Goal: Transaction & Acquisition: Purchase product/service

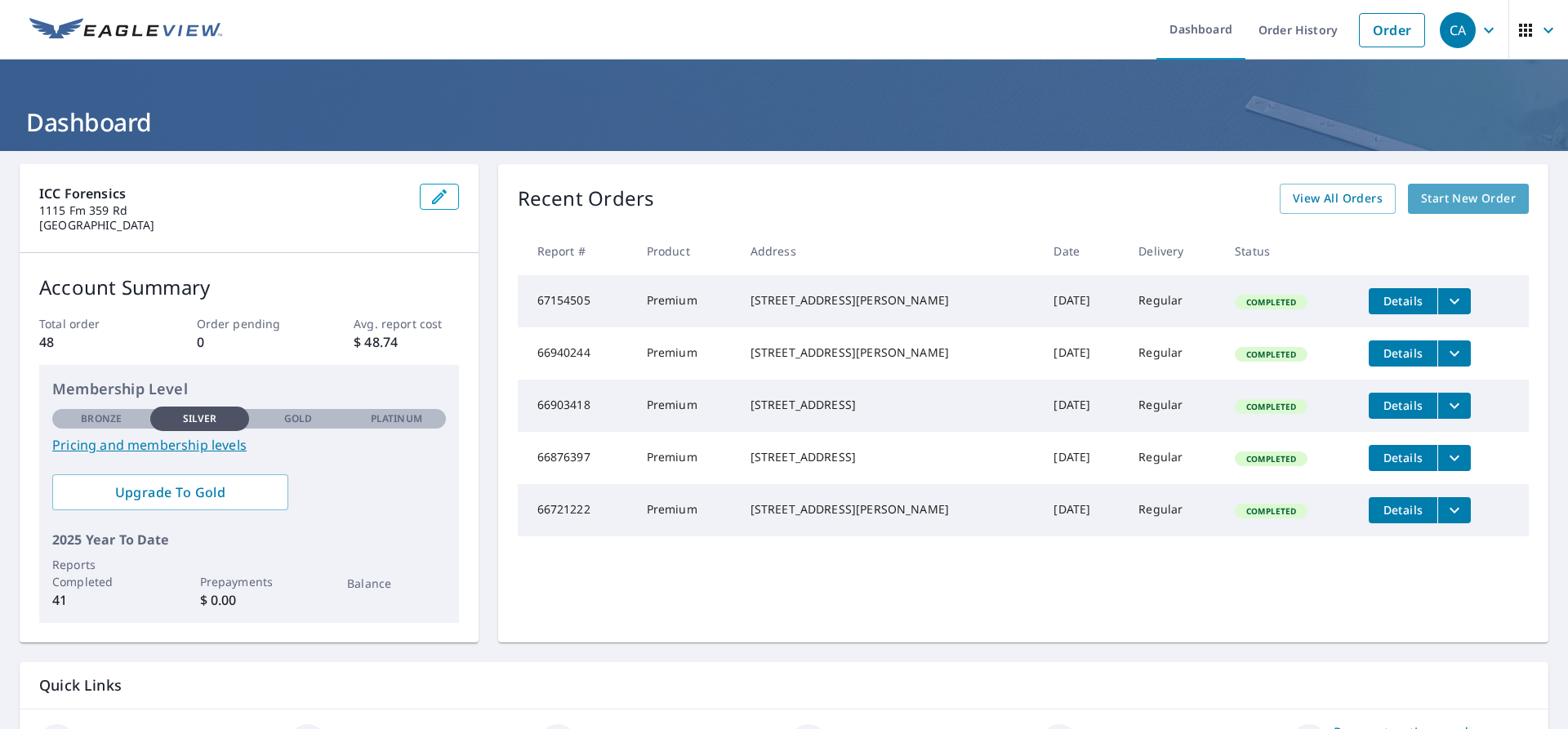
click at [1421, 207] on span "Start New Order" at bounding box center [1468, 199] width 95 height 20
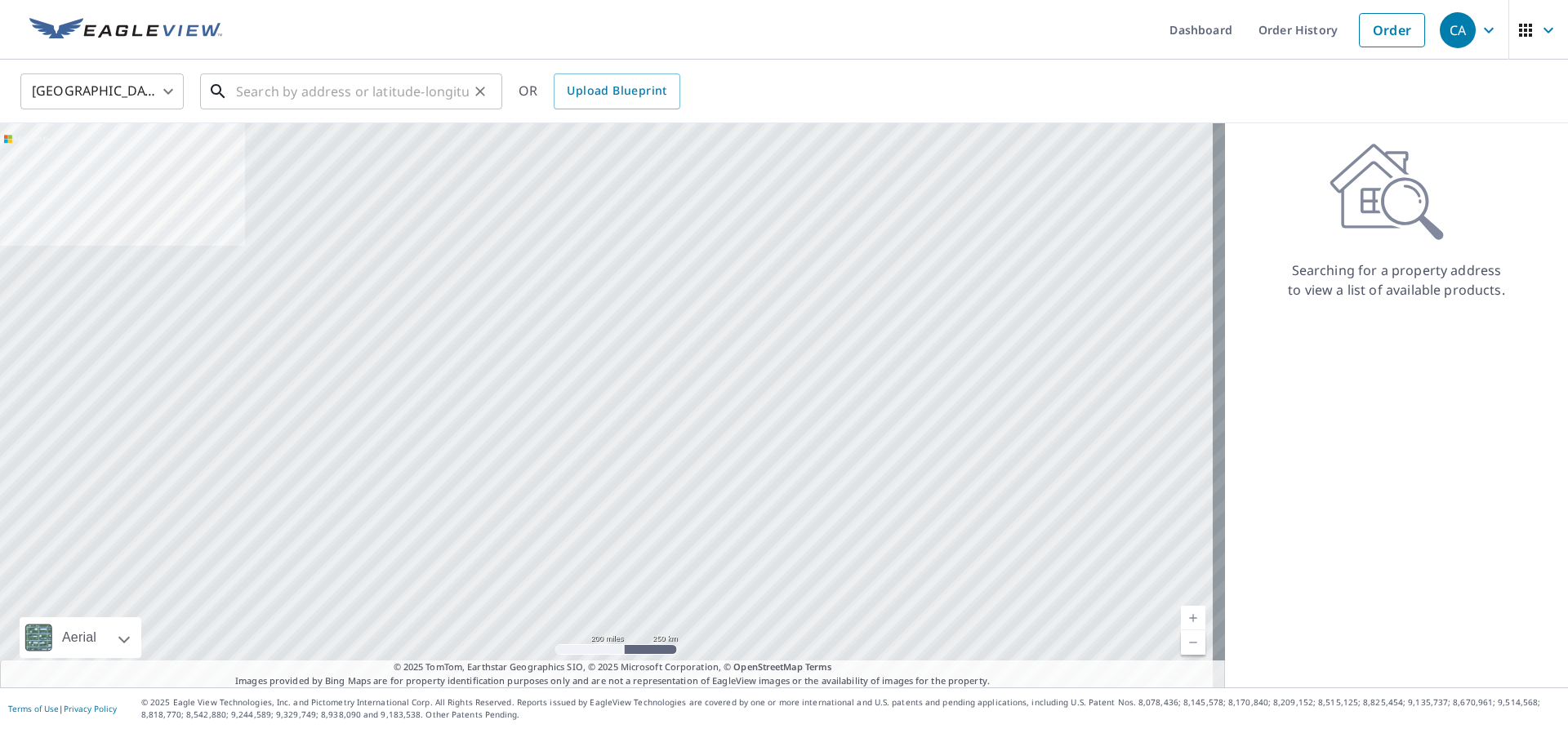
click at [263, 89] on input "text" at bounding box center [352, 91] width 233 height 46
paste input "[STREET_ADDRESS]"
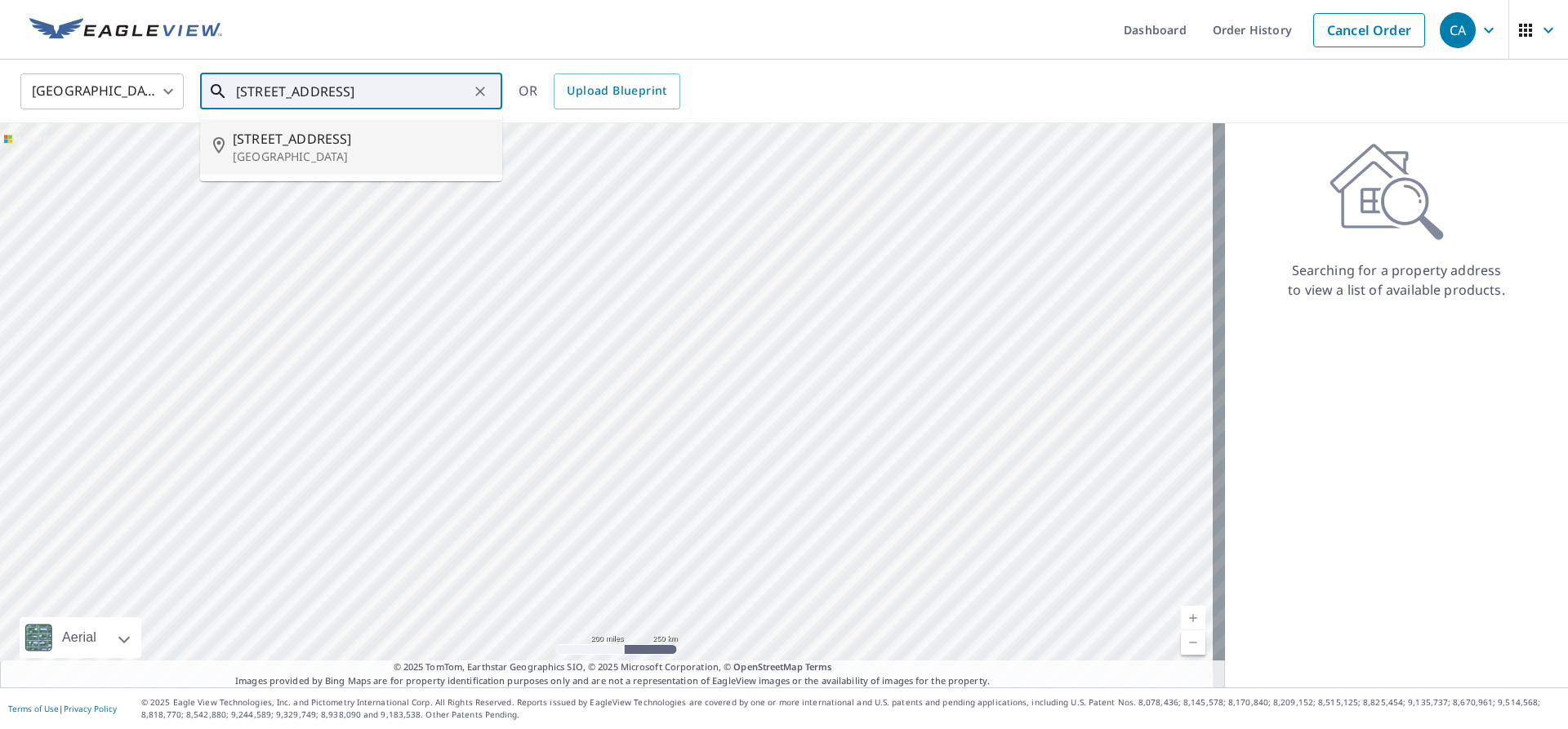
click at [356, 160] on p "[GEOGRAPHIC_DATA]" at bounding box center [361, 156] width 256 height 16
type input "[STREET_ADDRESS]"
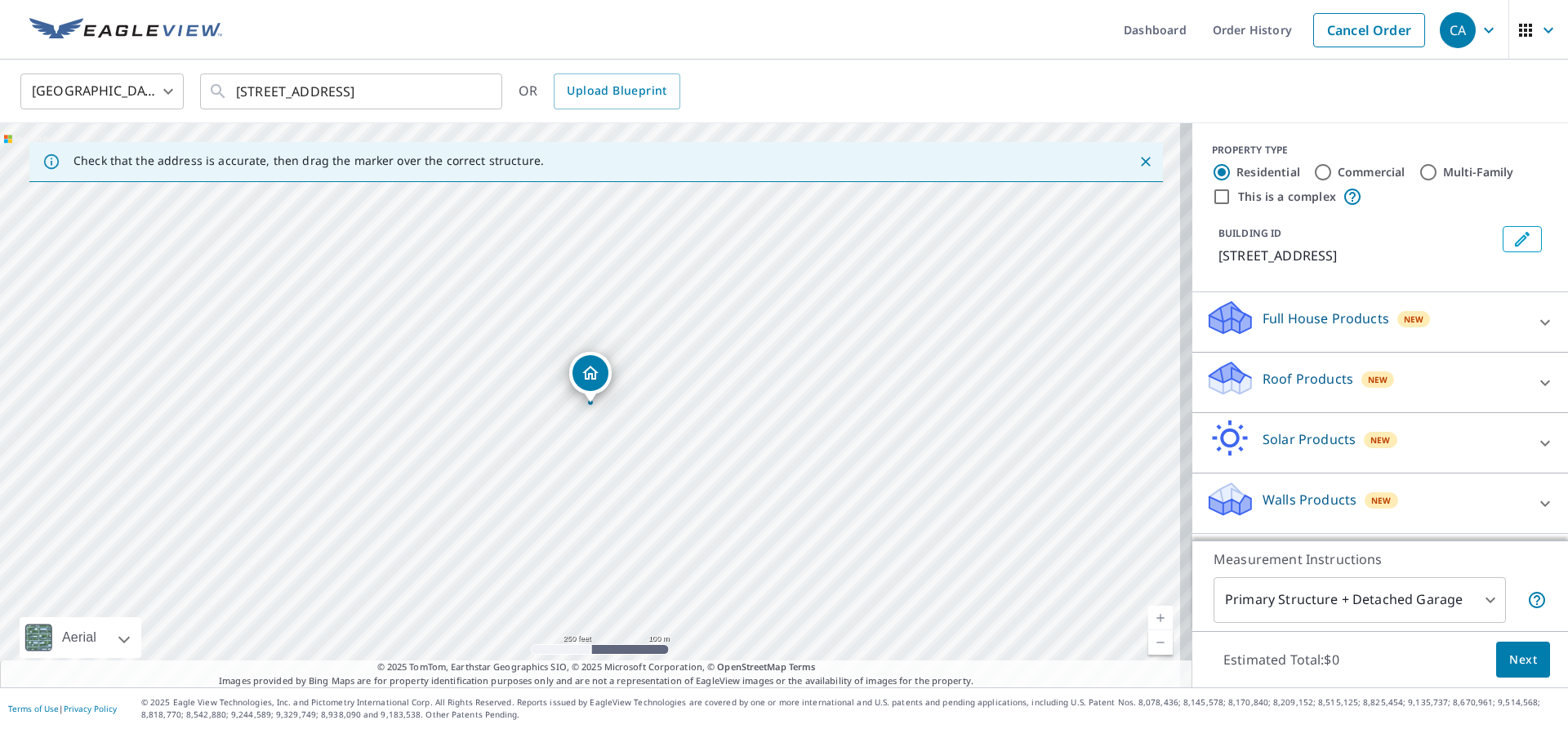
click at [1538, 376] on icon at bounding box center [1545, 382] width 20 height 20
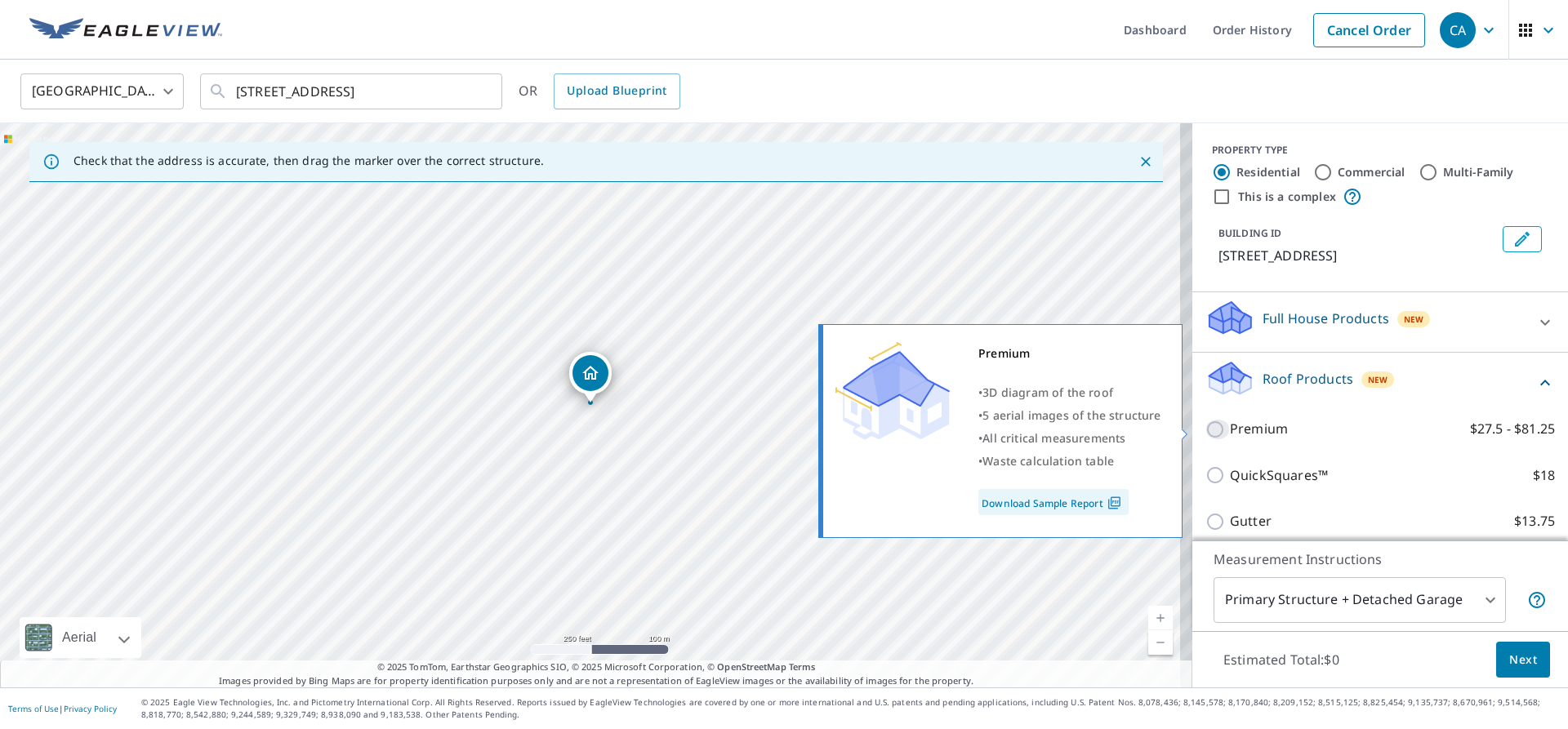
click at [1206, 426] on input "Premium $27.5 - $81.25" at bounding box center [1217, 429] width 25 height 20
checkbox input "true"
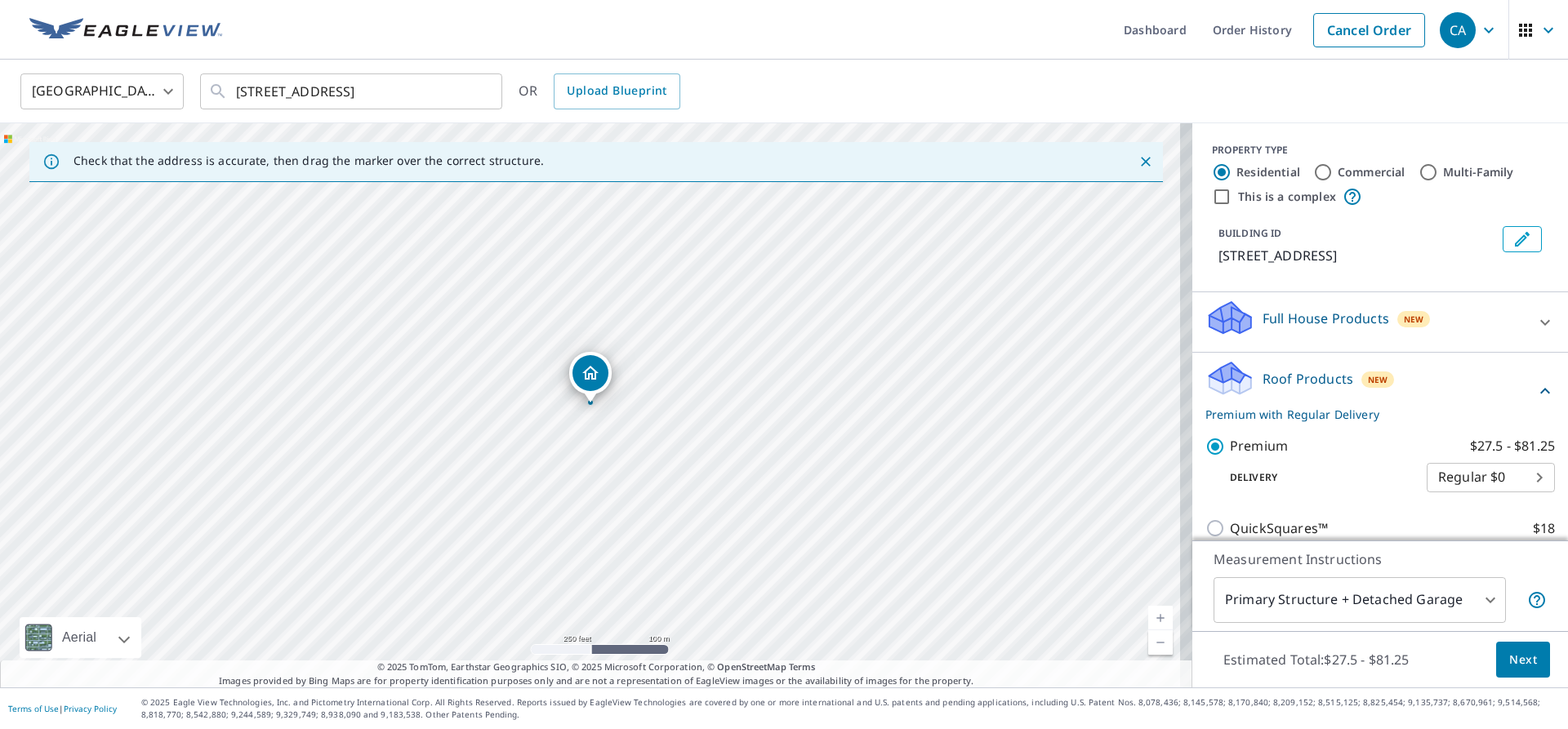
click at [1509, 651] on span "Next" at bounding box center [1523, 660] width 28 height 20
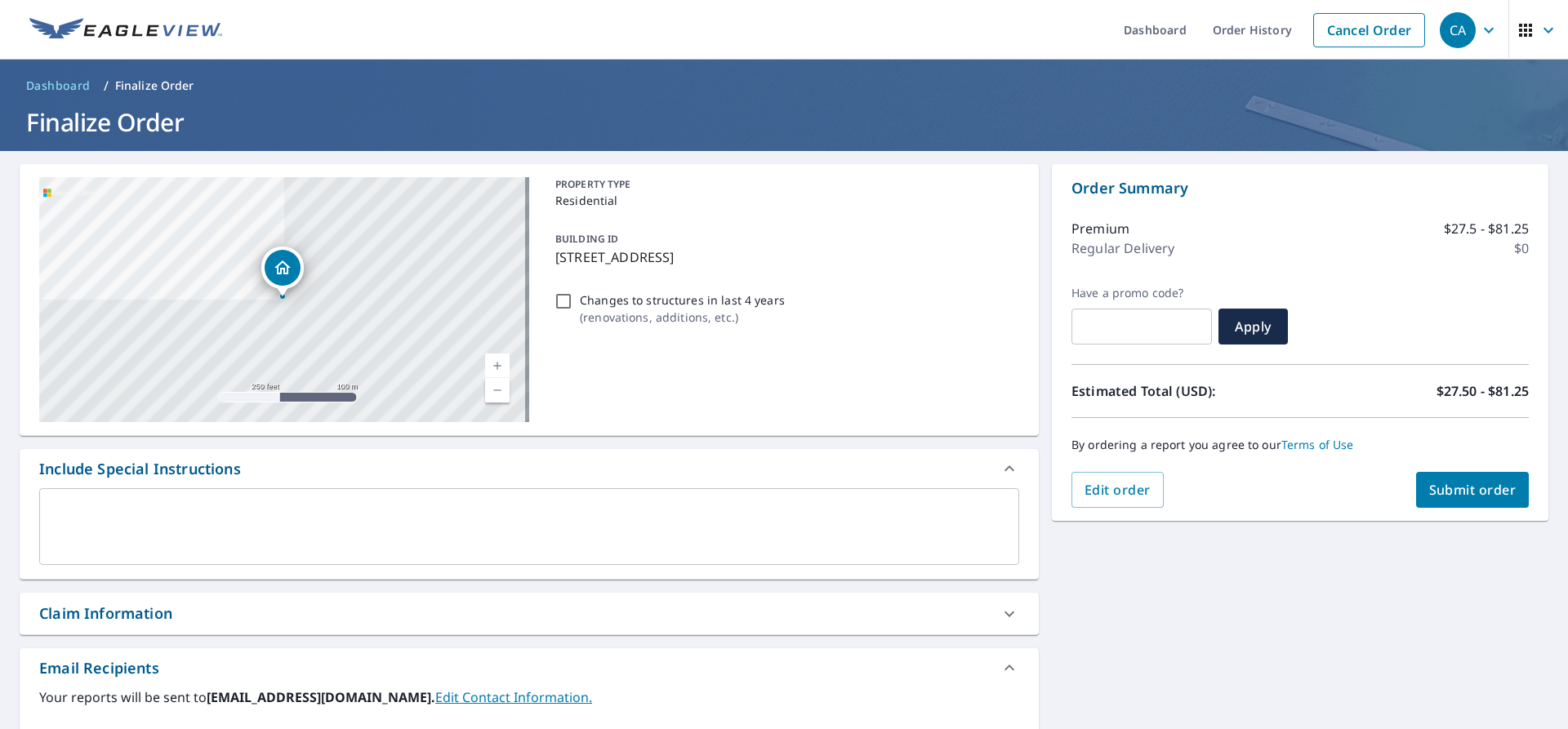
click at [214, 619] on div "Claim Information" at bounding box center [514, 614] width 951 height 22
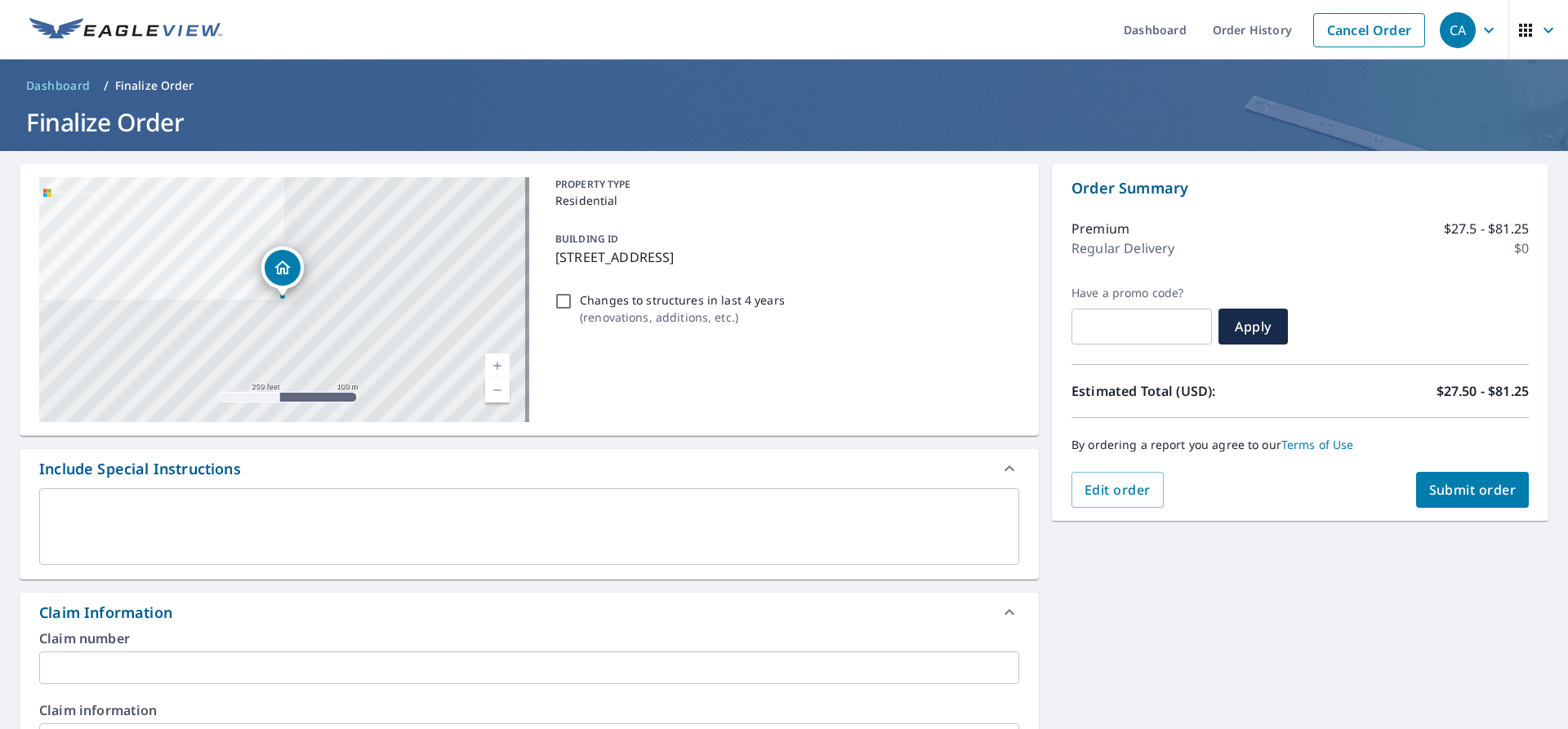
click at [150, 661] on input "text" at bounding box center [529, 668] width 980 height 32
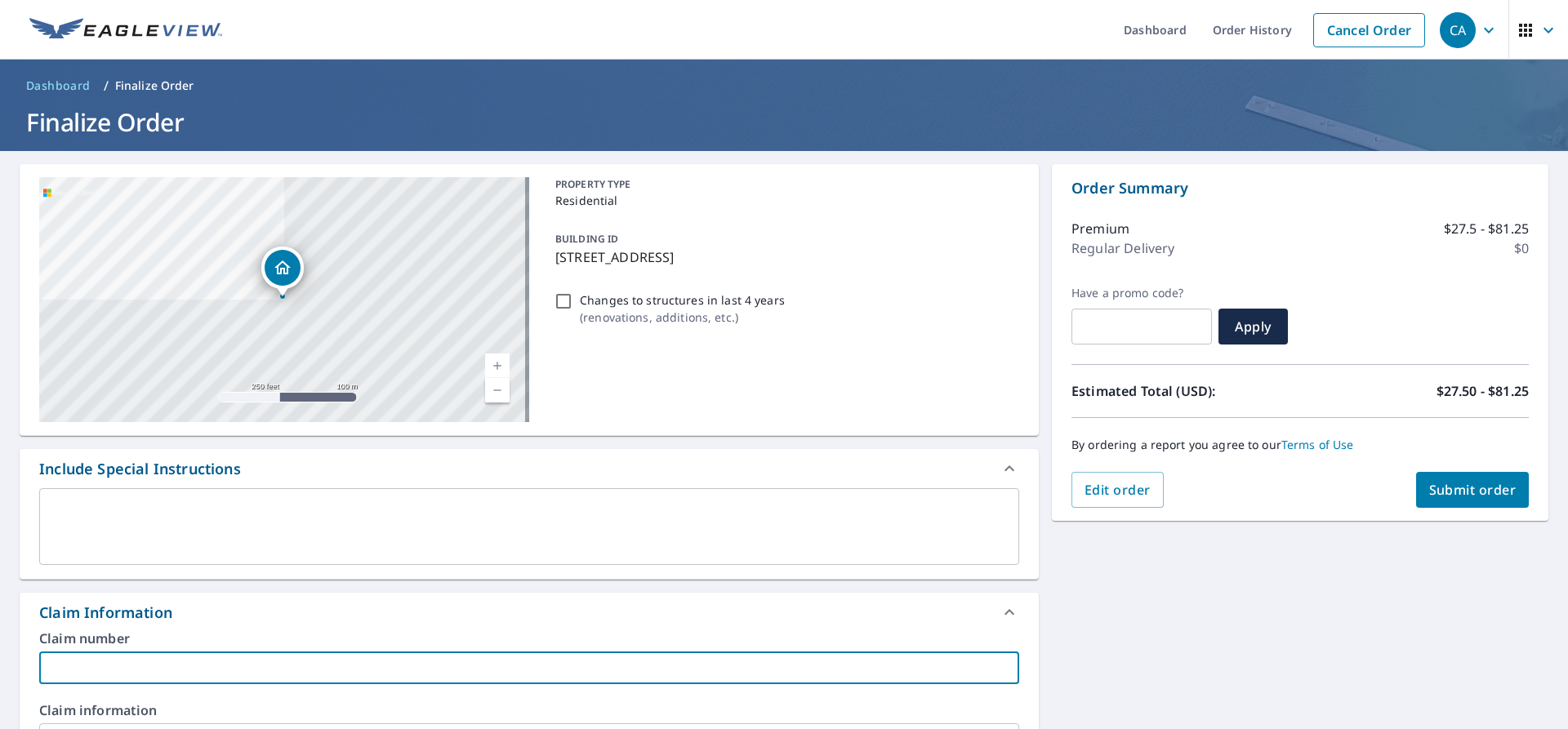
paste input "22250075 [PERSON_NAME] & [PERSON_NAME] [PERSON_NAME] v CPIC"
type input "22250075 [PERSON_NAME] & [PERSON_NAME] [PERSON_NAME] v CPIC"
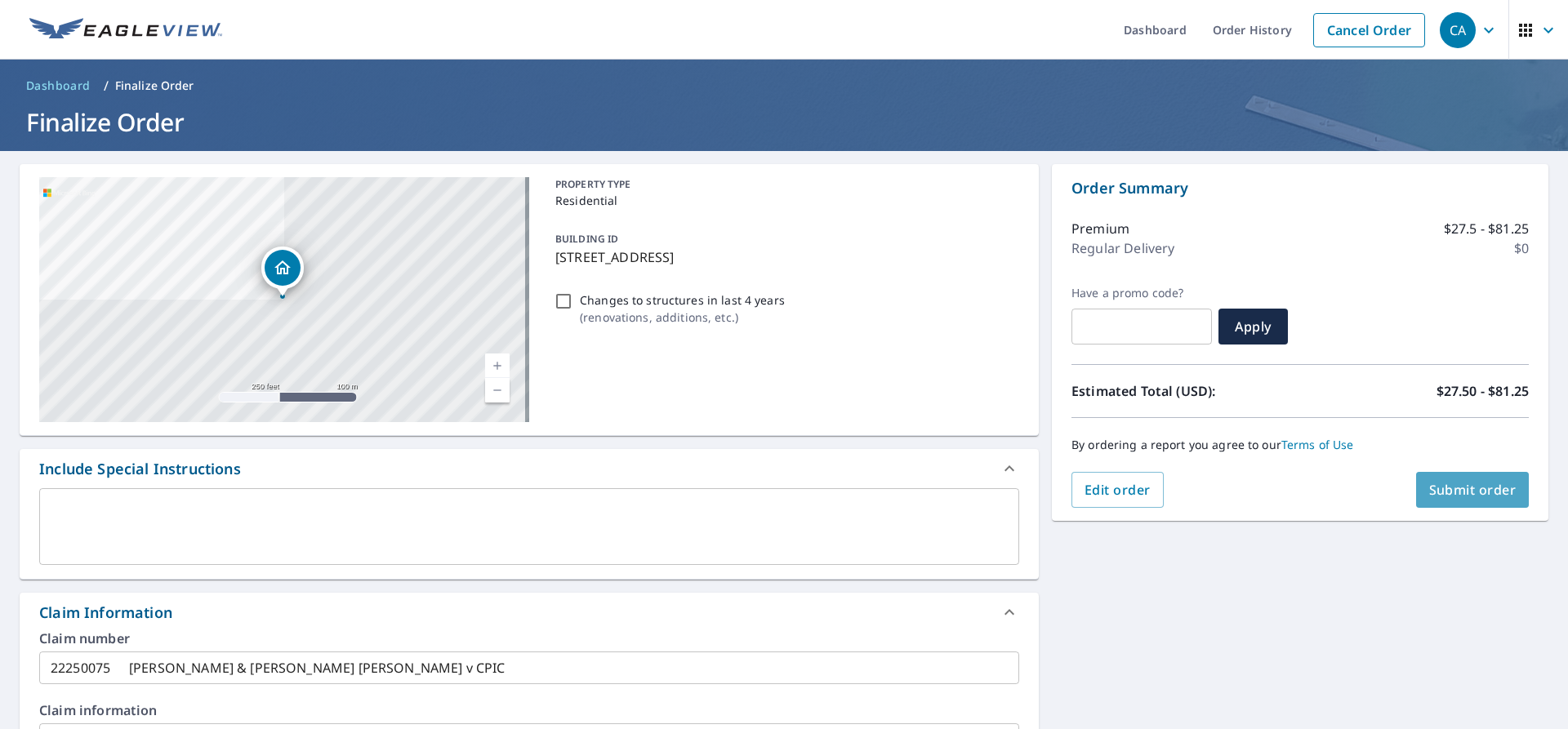
click at [1471, 496] on span "Submit order" at bounding box center [1472, 489] width 87 height 18
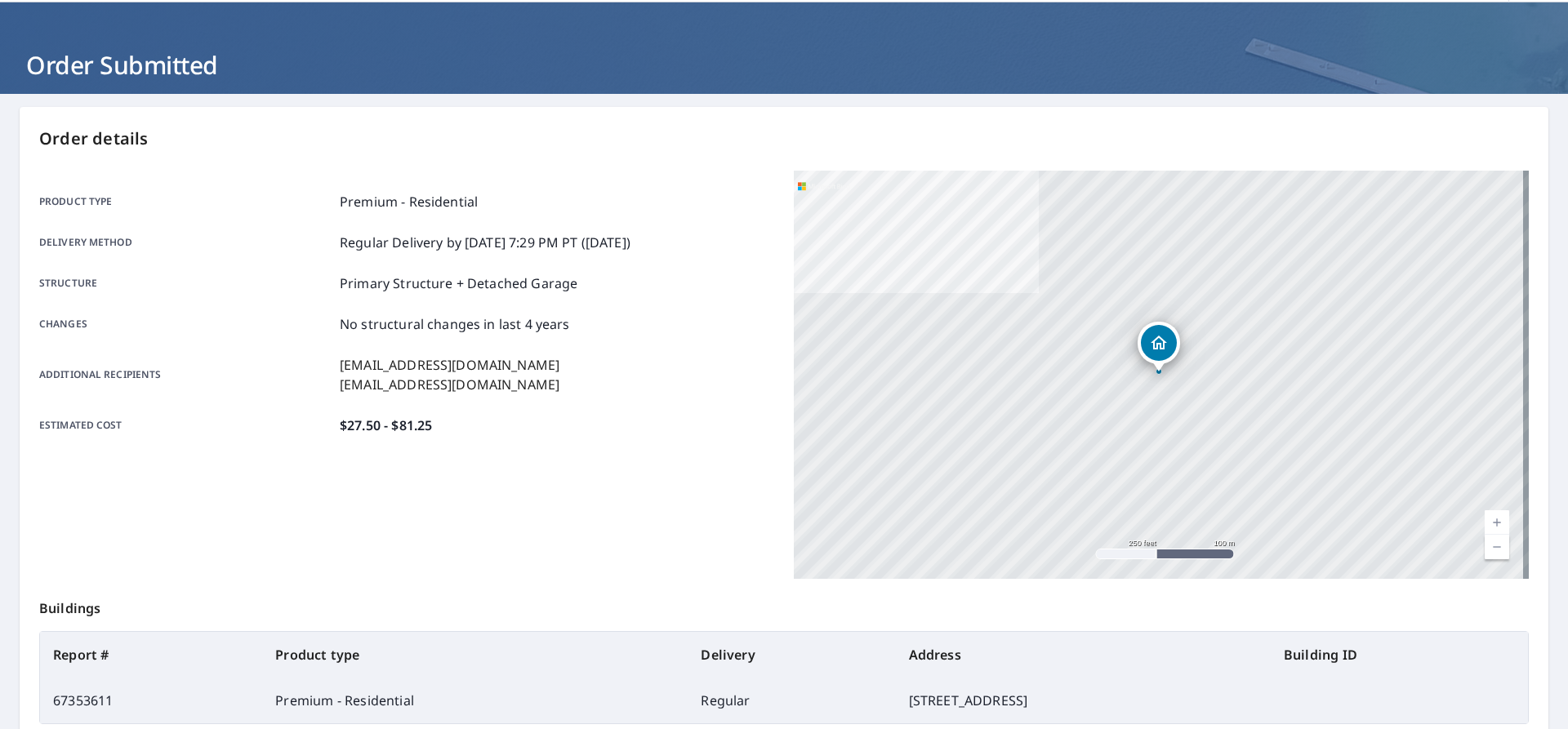
scroll to position [232, 0]
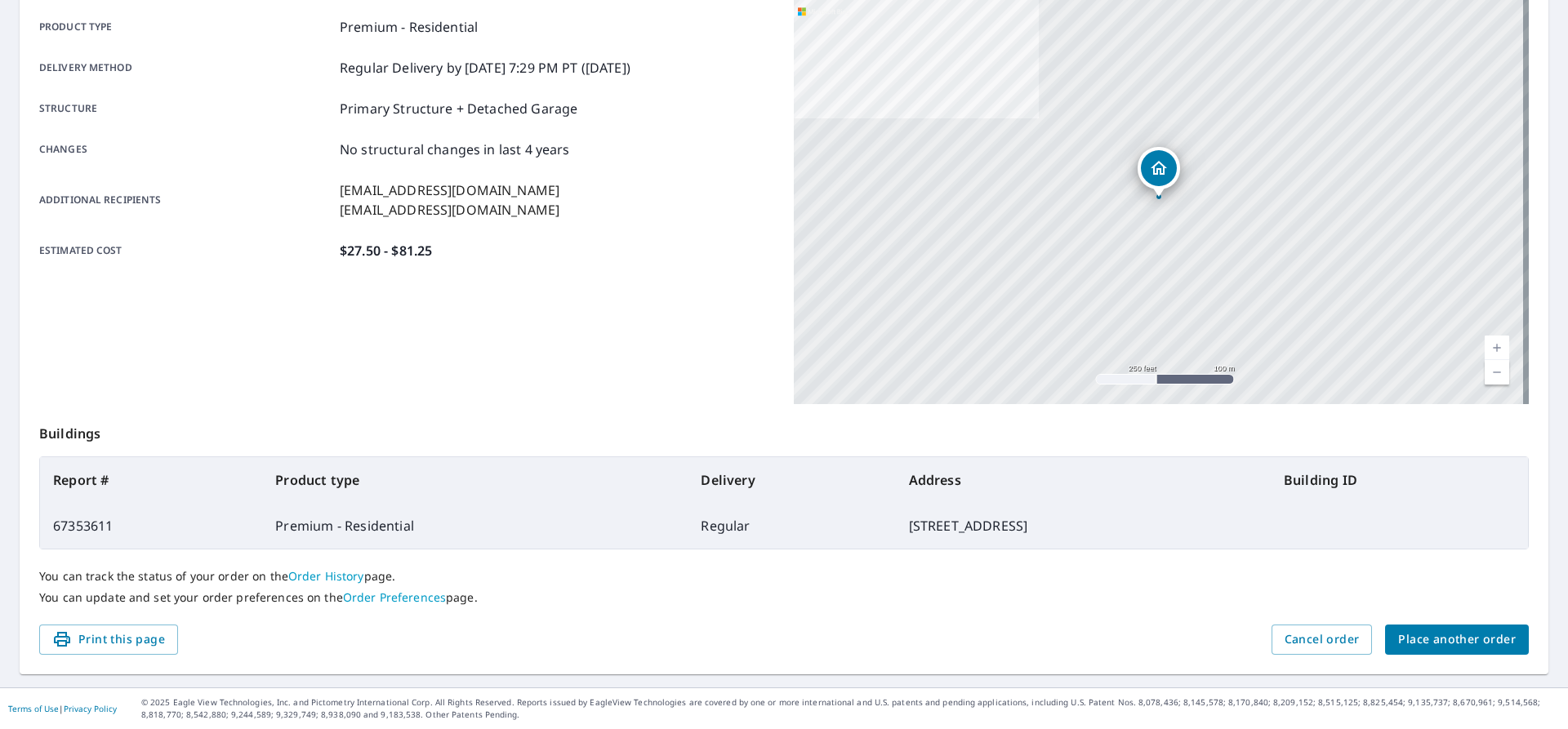
click at [90, 531] on td "67353611" at bounding box center [151, 526] width 222 height 46
drag, startPoint x: 118, startPoint y: 522, endPoint x: 108, endPoint y: 522, distance: 10.0
click at [114, 522] on td "67353611" at bounding box center [151, 526] width 222 height 46
click at [91, 523] on td "67353611" at bounding box center [151, 526] width 222 height 46
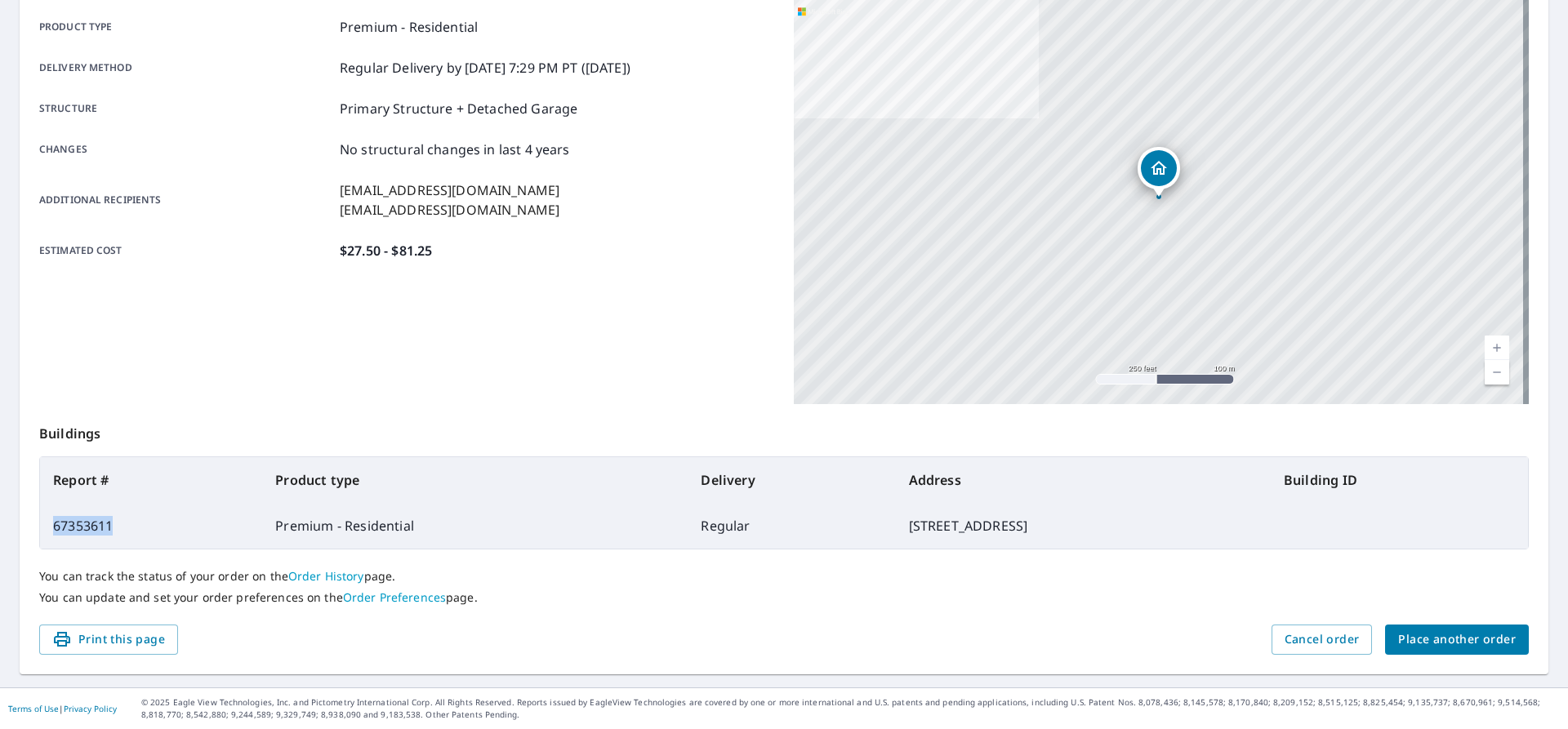
copy td "67353611"
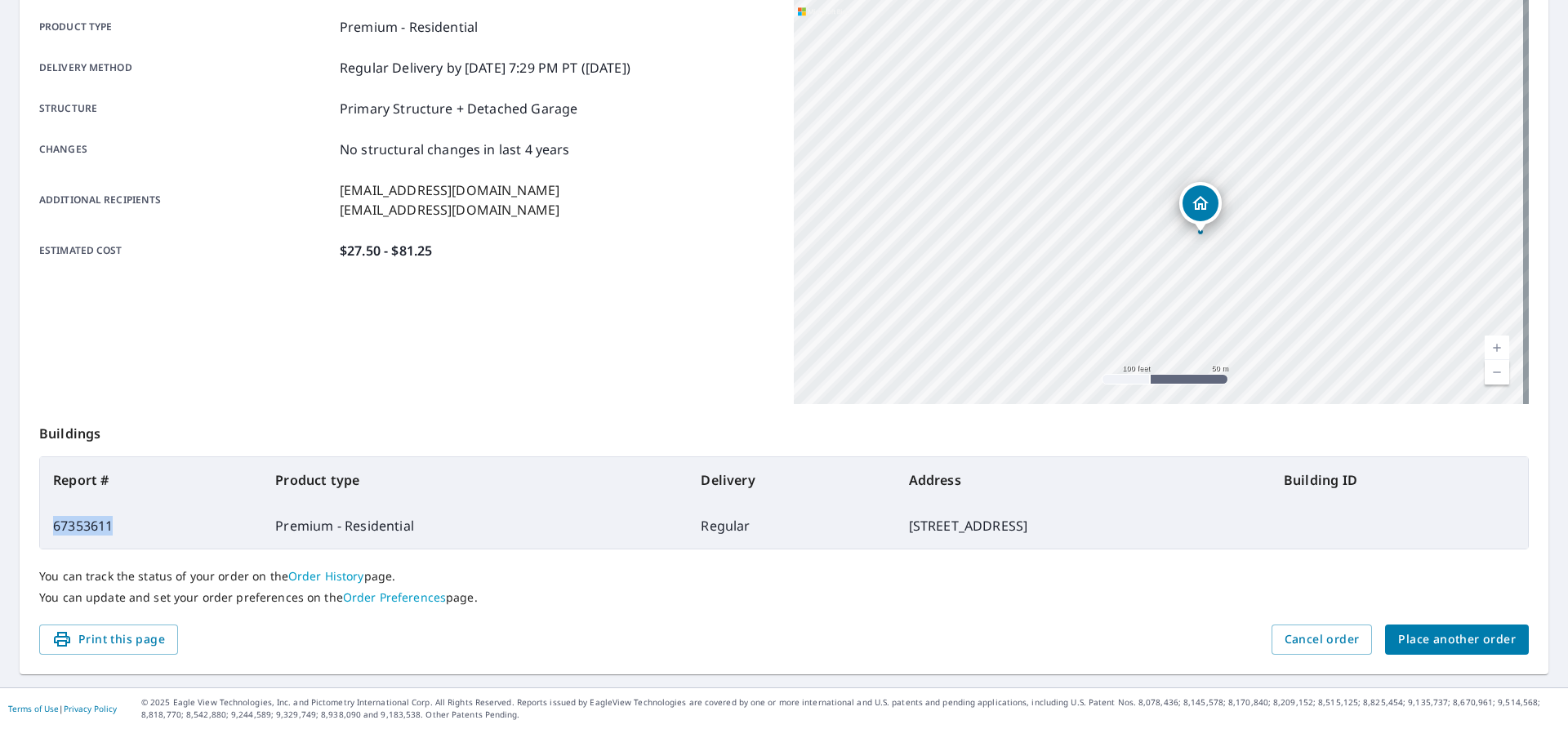
click at [611, 186] on div "Additional recipients [EMAIL_ADDRESS][DOMAIN_NAME] [EMAIL_ADDRESS][DOMAIN_NAME]" at bounding box center [407, 200] width 735 height 39
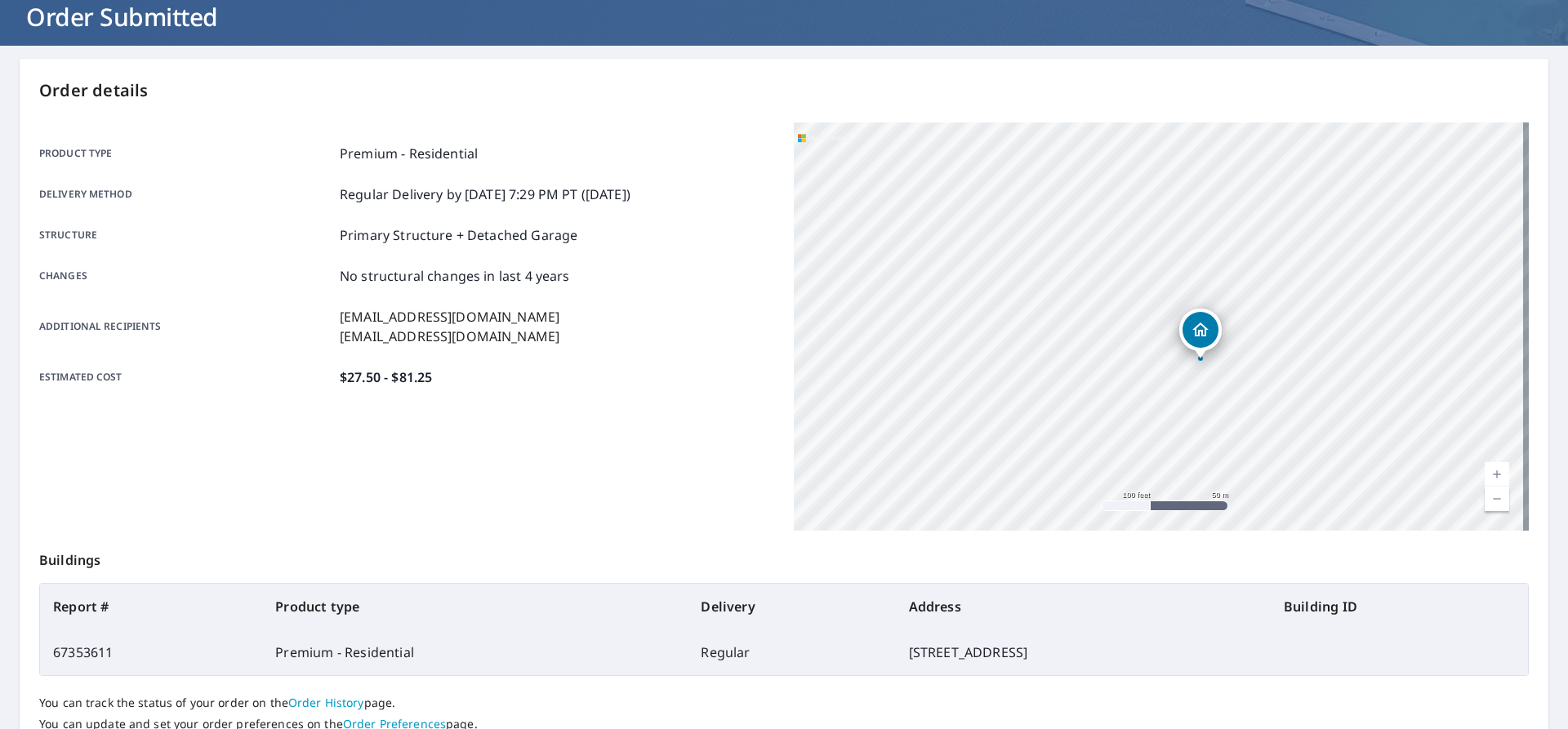
scroll to position [0, 0]
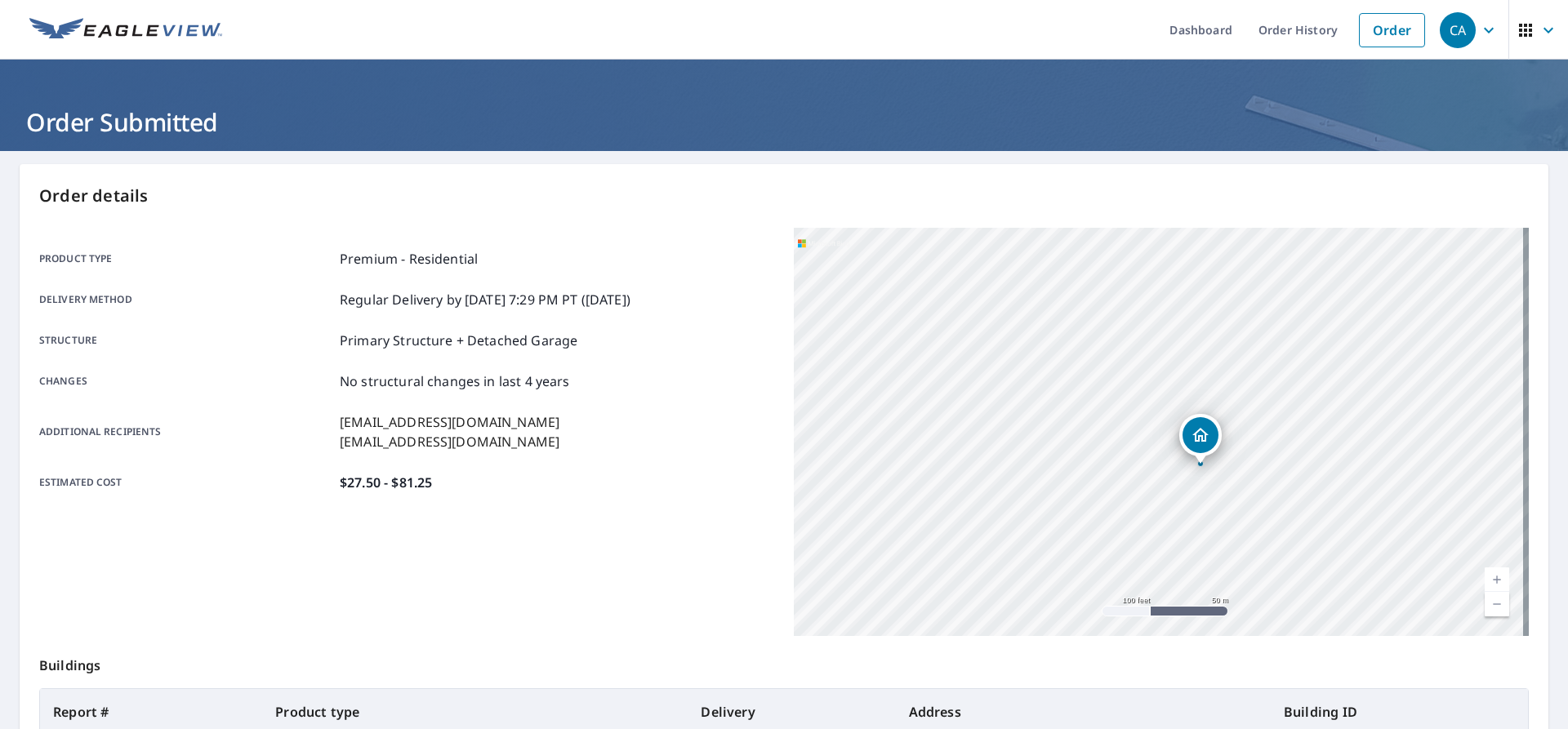
click at [1479, 26] on icon "button" at bounding box center [1489, 30] width 20 height 20
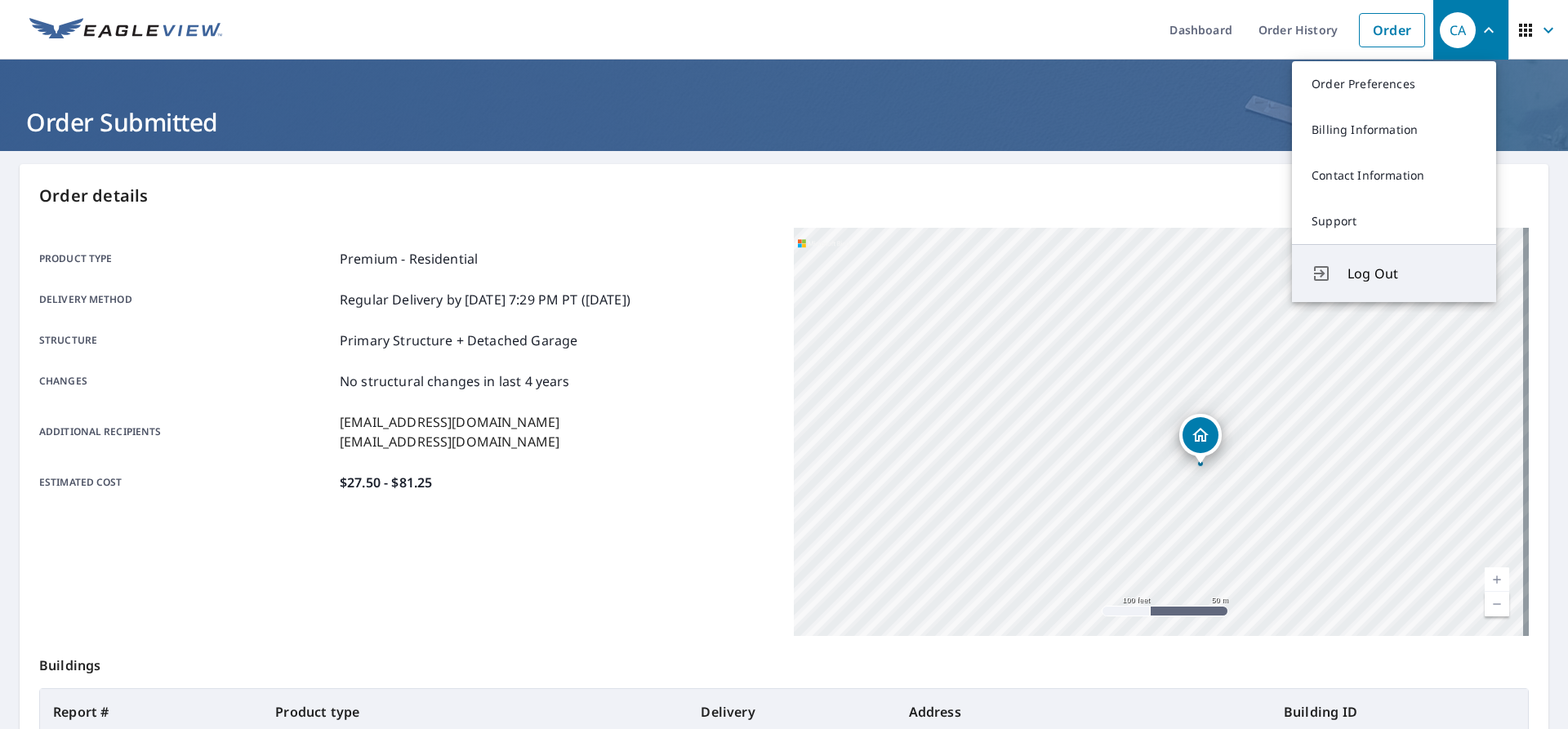
click at [1353, 268] on span "Log Out" at bounding box center [1412, 273] width 129 height 20
